Goal: Browse casually

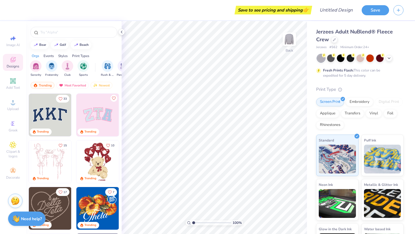
click at [356, 44] on div "Jerzees Adult NuBlend® Fleece Crew Jerzees # 562 Minimum Order: 24 +" at bounding box center [359, 39] width 87 height 22
